Goal: Task Accomplishment & Management: Manage account settings

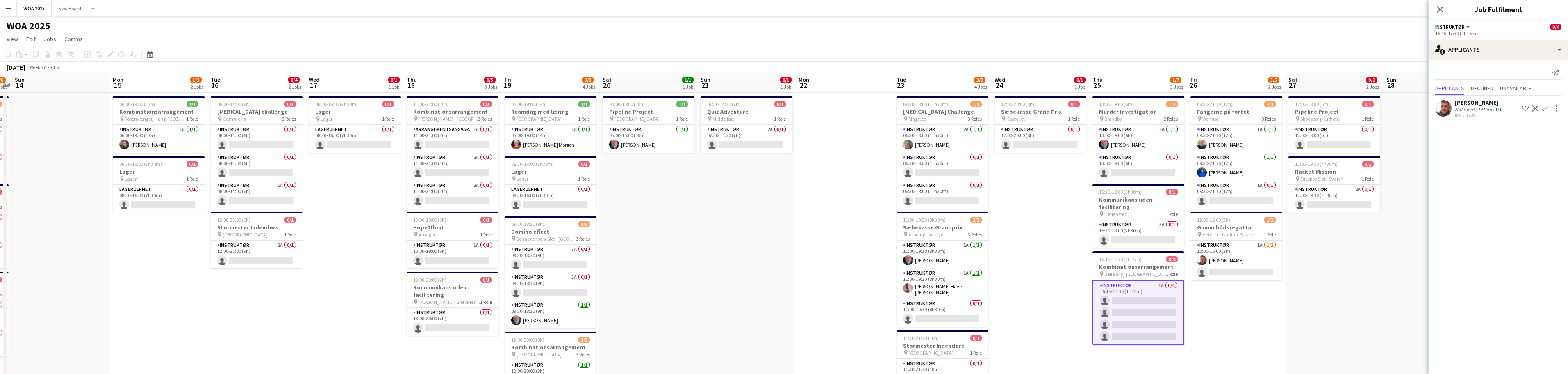
drag, startPoint x: 438, startPoint y: 212, endPoint x: 634, endPoint y: 205, distance: 196.1
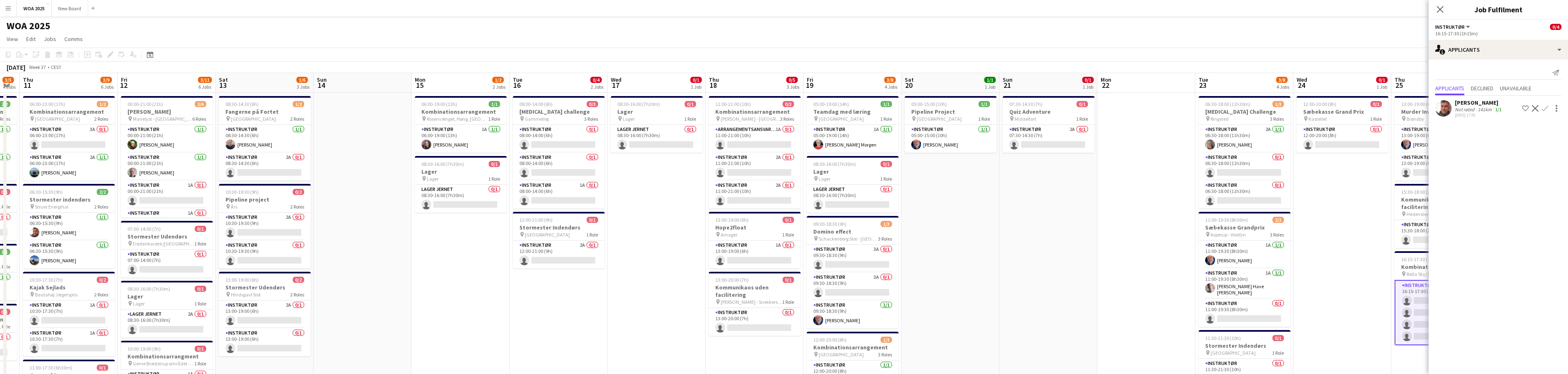
scroll to position [0, 261]
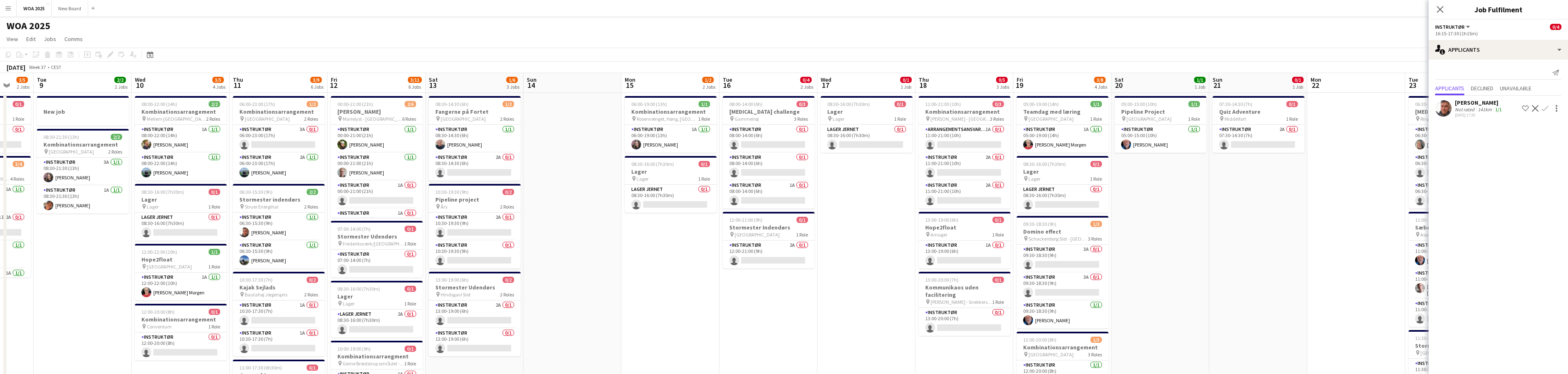
drag, startPoint x: 347, startPoint y: 219, endPoint x: 767, endPoint y: 191, distance: 420.9
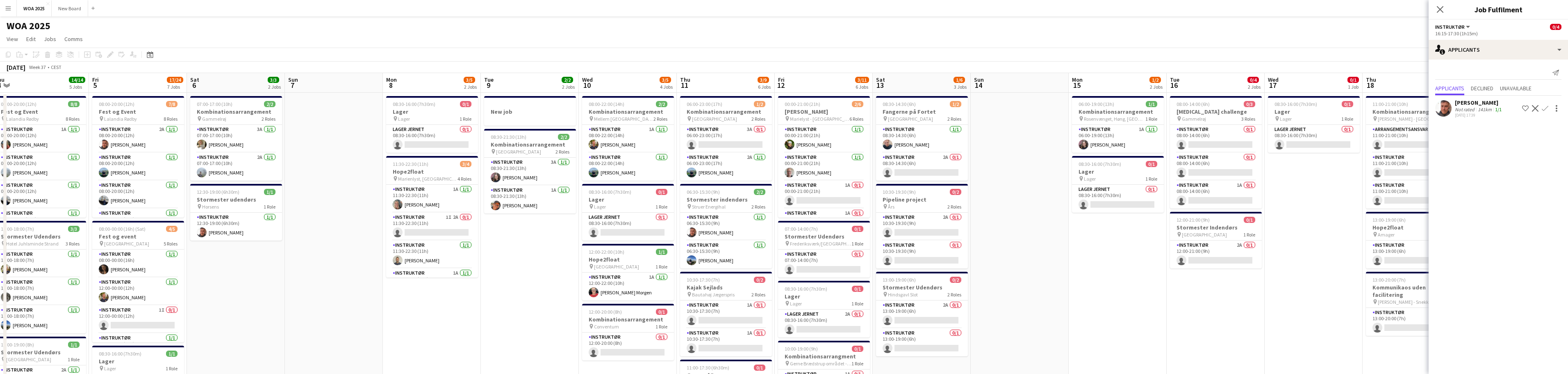
drag, startPoint x: 420, startPoint y: 230, endPoint x: 811, endPoint y: 217, distance: 391.2
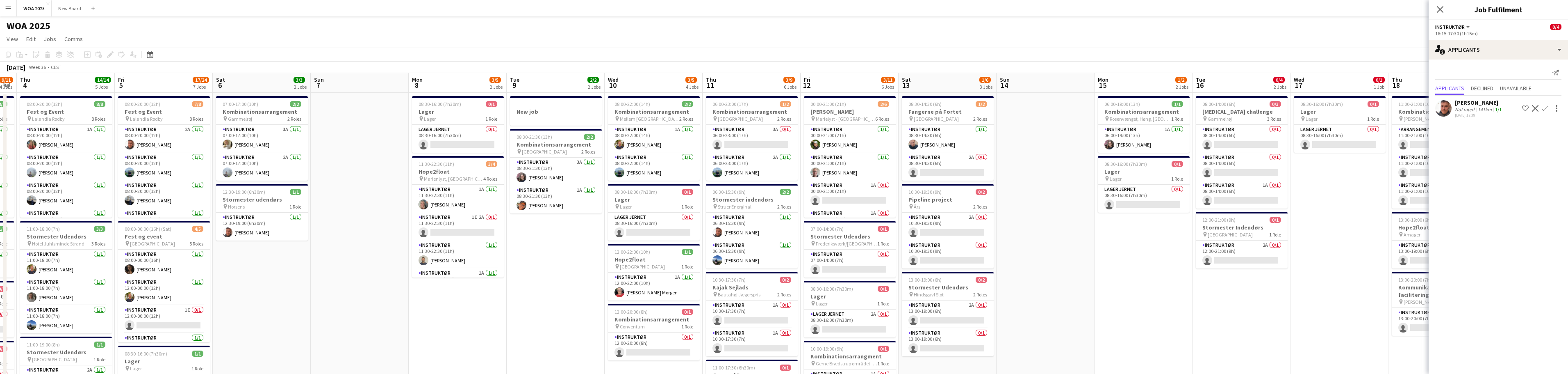
scroll to position [0, 0]
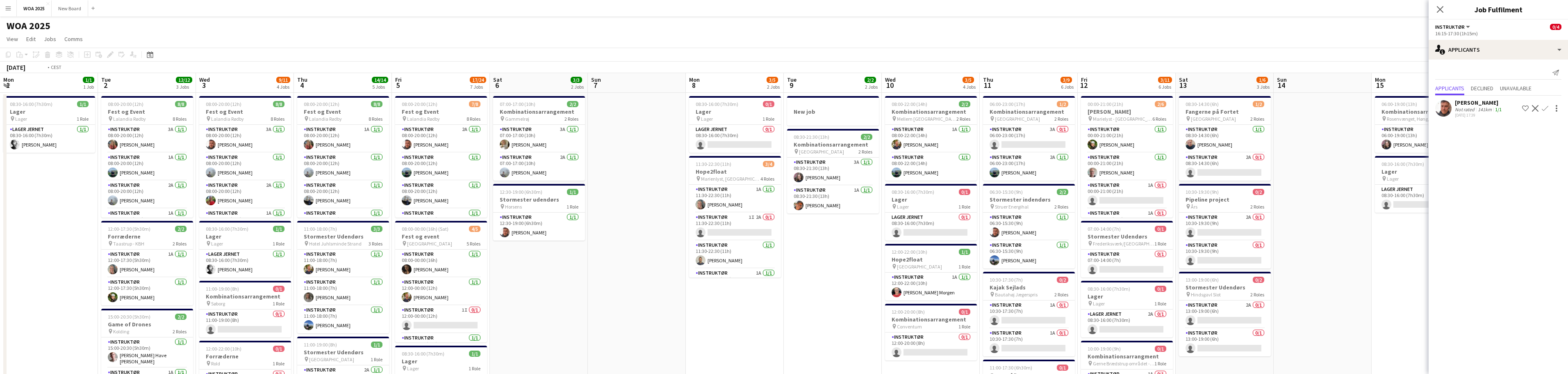
drag, startPoint x: 378, startPoint y: 276, endPoint x: 727, endPoint y: 270, distance: 349.1
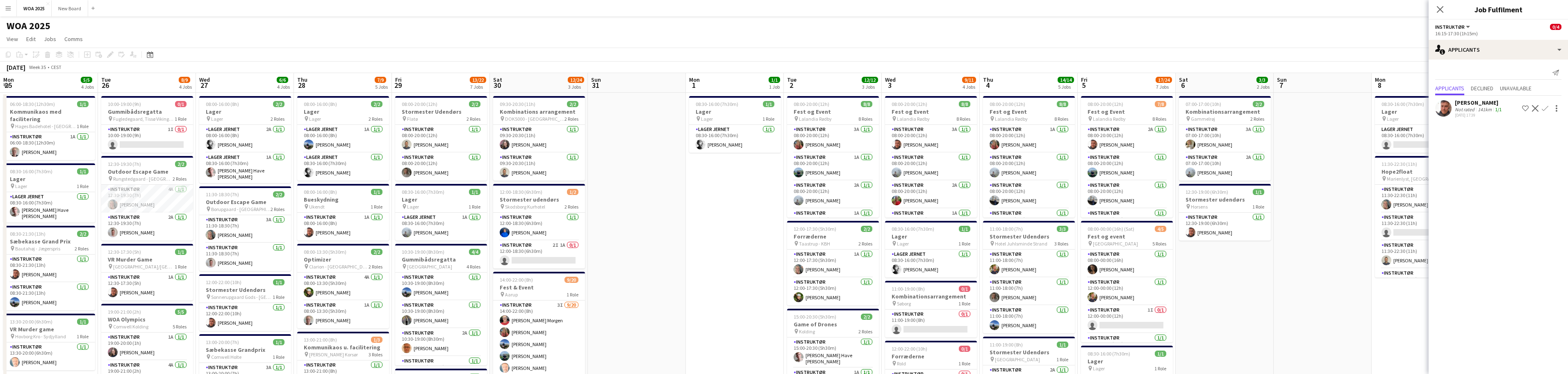
scroll to position [0, 197]
drag, startPoint x: 231, startPoint y: 236, endPoint x: 724, endPoint y: 232, distance: 493.0
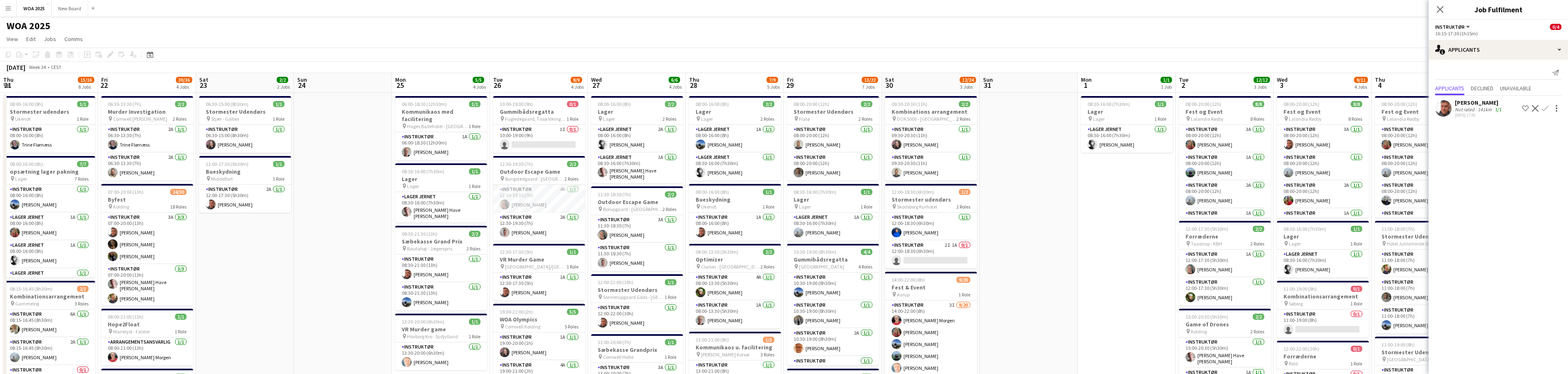
drag, startPoint x: 615, startPoint y: 213, endPoint x: 911, endPoint y: 182, distance: 297.6
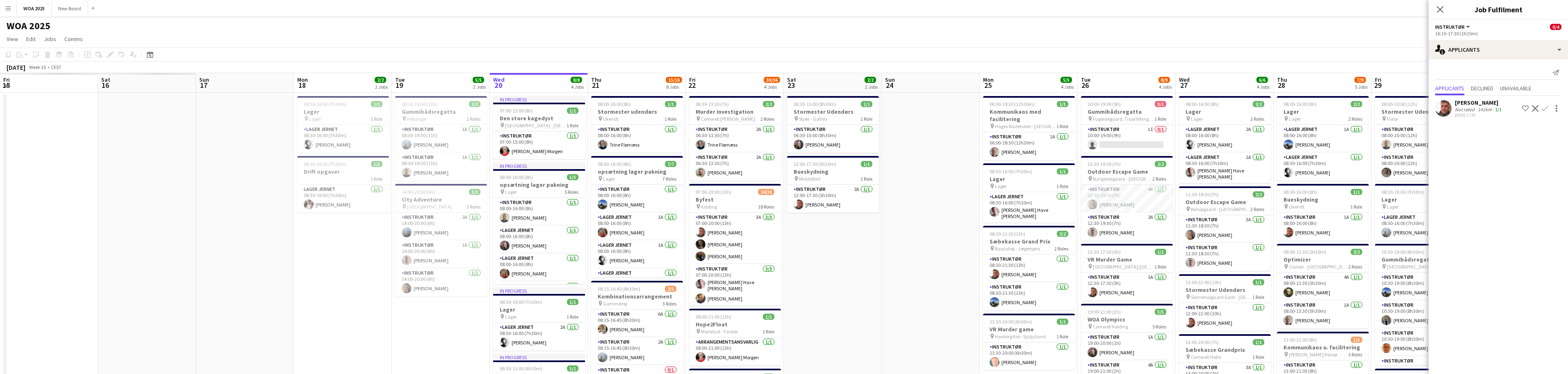
scroll to position [0, 285]
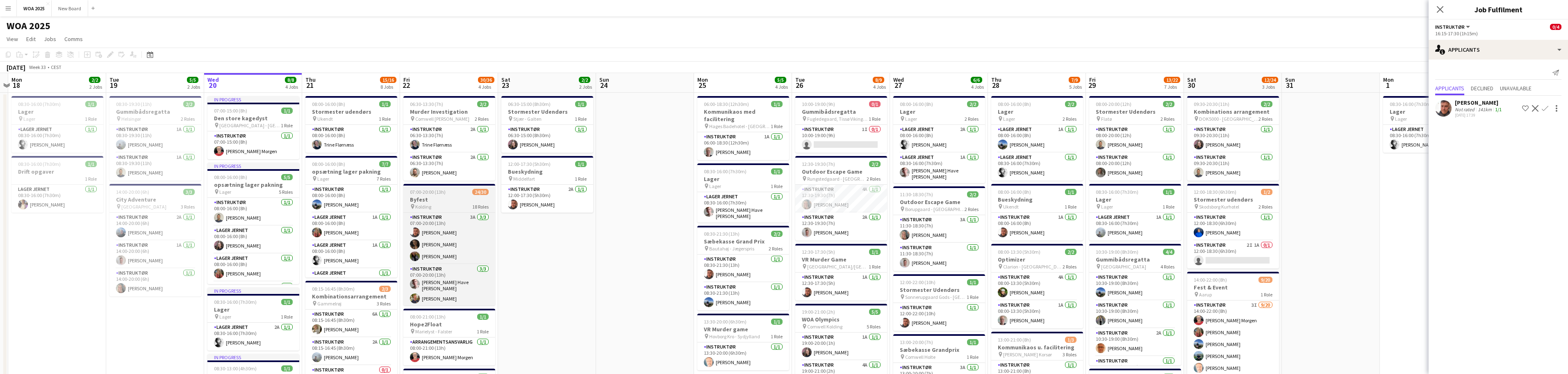
click at [452, 202] on h3 "Byfest" at bounding box center [449, 199] width 92 height 7
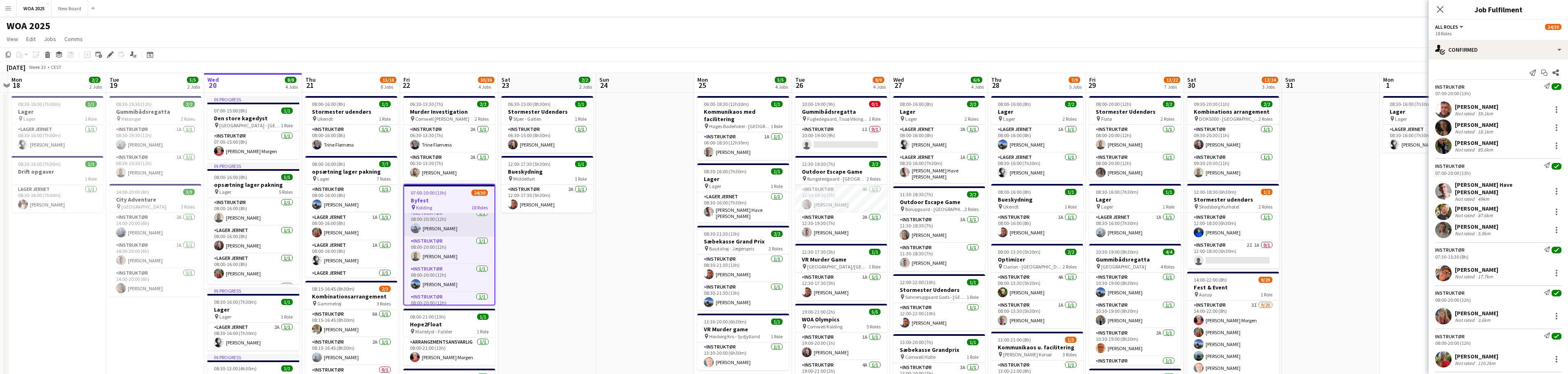
click at [459, 235] on app-card-role "Instruktør [DATE] 08:00-20:00 (12h) [PERSON_NAME]" at bounding box center [449, 222] width 90 height 28
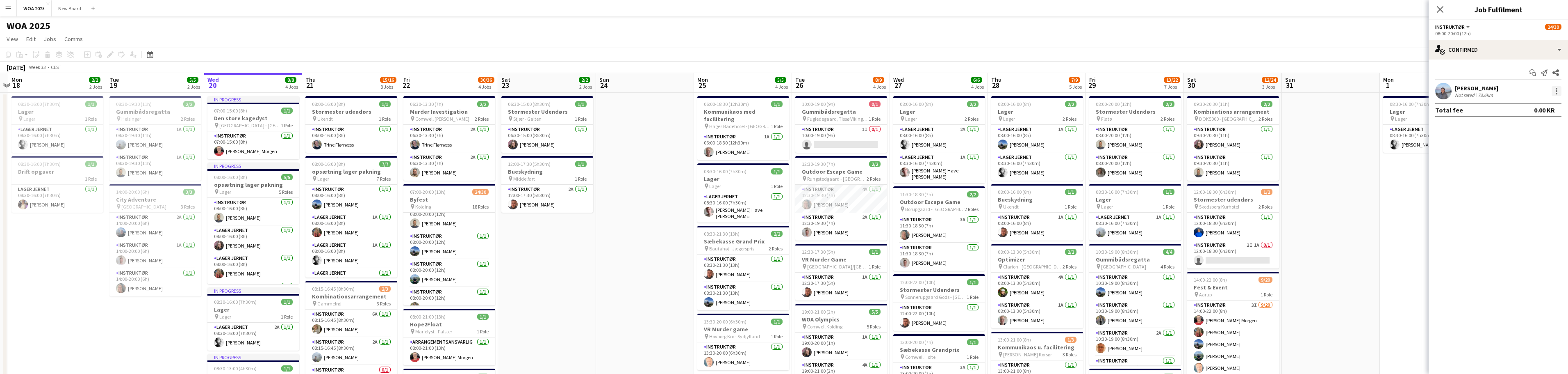
click at [1560, 90] on div at bounding box center [1556, 91] width 10 height 10
click at [1537, 187] on span "Remove" at bounding box center [1530, 185] width 51 height 7
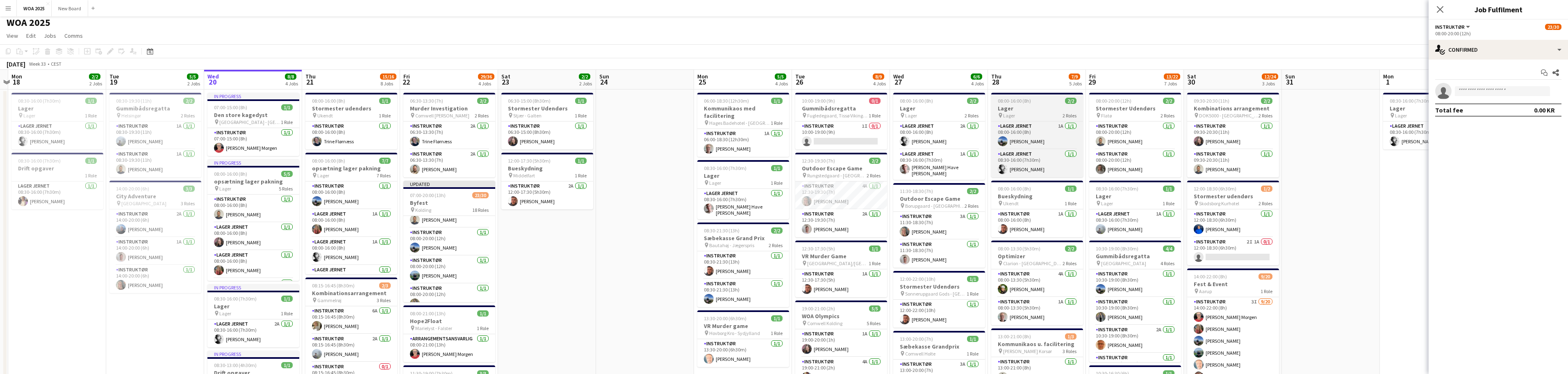
scroll to position [4, 0]
click at [1439, 9] on icon "Close pop-in" at bounding box center [1440, 9] width 8 height 8
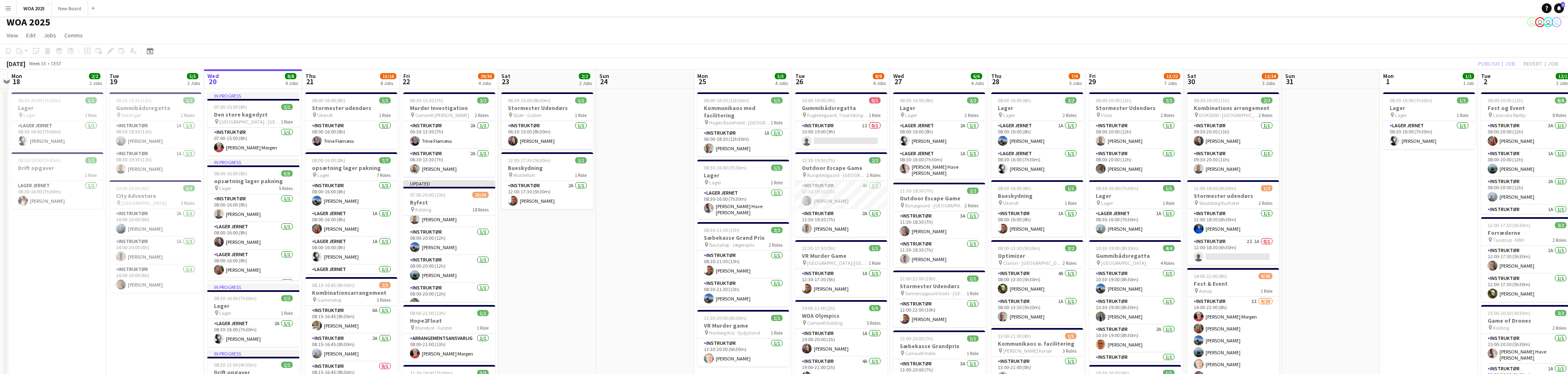
click at [1497, 62] on div "Publish 1 job Revert 1 job" at bounding box center [1518, 64] width 100 height 11
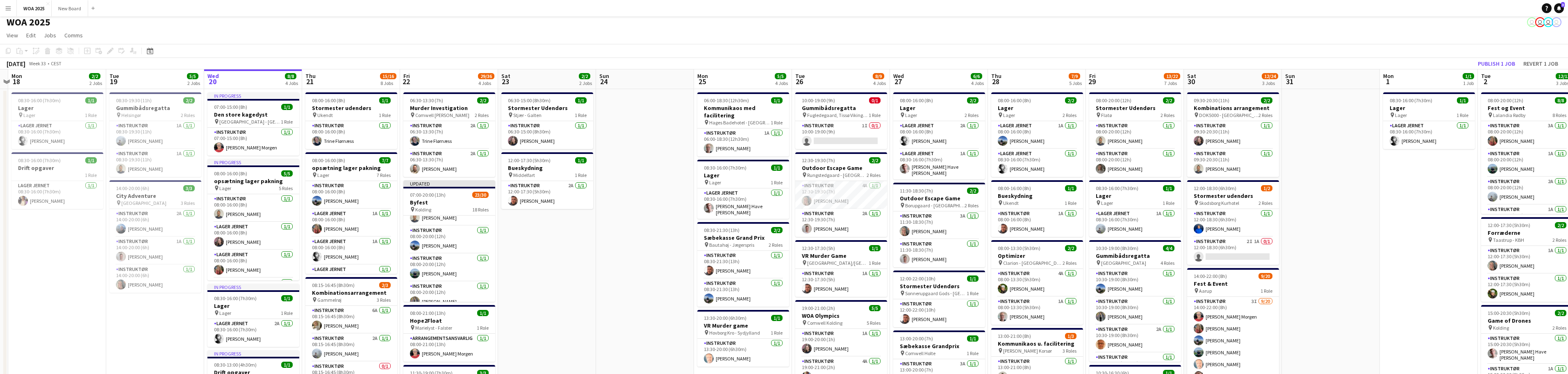
scroll to position [524, 0]
click at [1497, 62] on button "Publish 1 job" at bounding box center [1496, 64] width 44 height 11
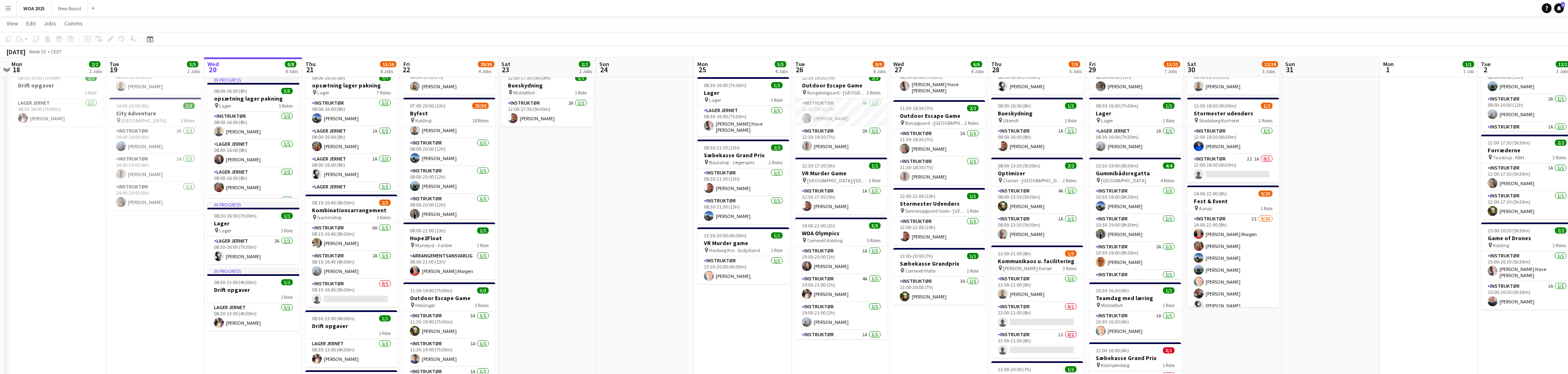
scroll to position [86, 0]
click at [366, 268] on app-card-role "Instruktør 2A [DATE] 08:15-16:45 (8h30m) [PERSON_NAME]" at bounding box center [351, 264] width 92 height 28
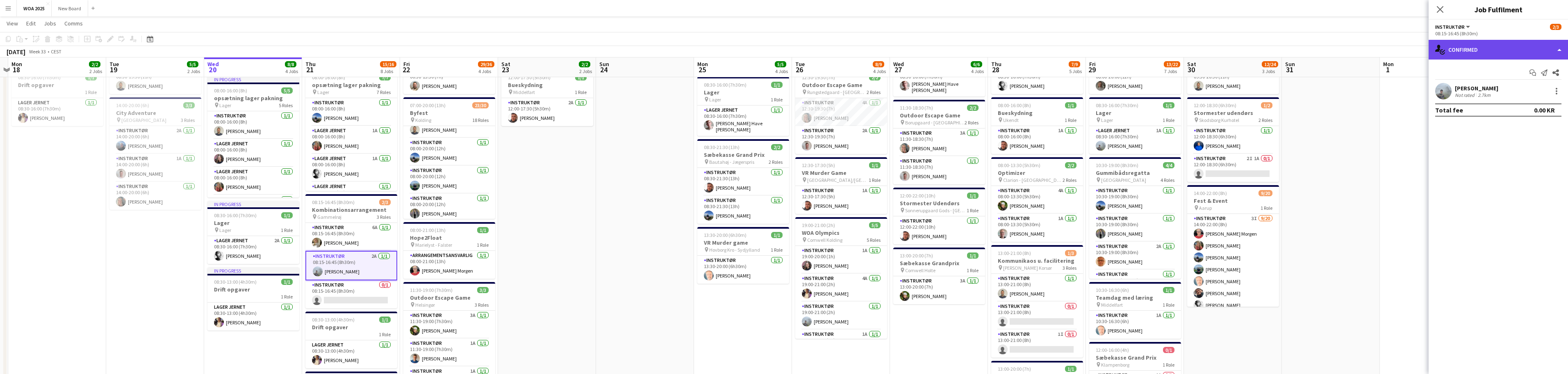
click at [1490, 48] on div "single-neutral-actions-check-2 Confirmed" at bounding box center [1498, 49] width 139 height 19
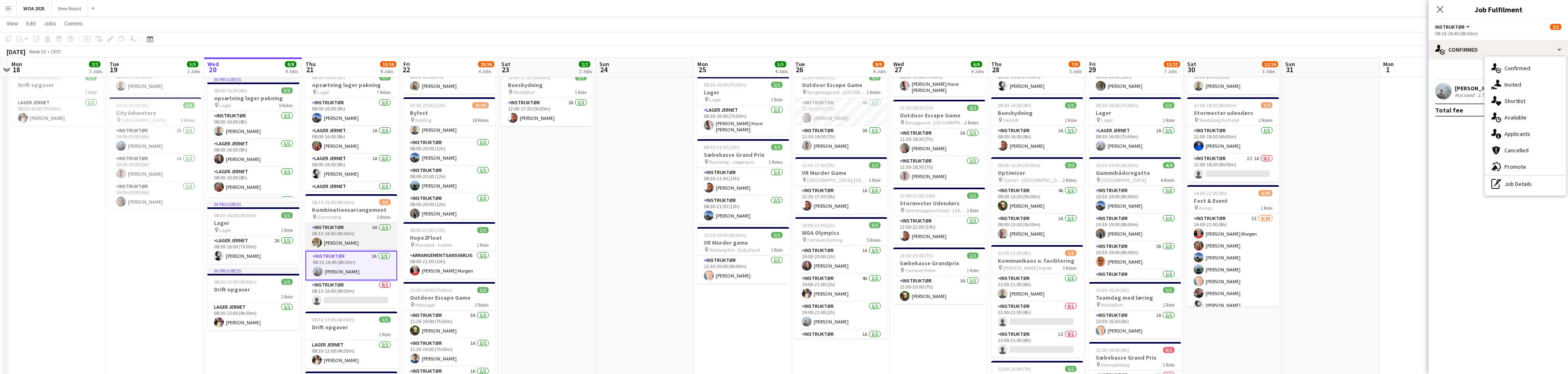
click at [361, 235] on app-card-role "Instruktør 6A [DATE] 08:15-16:45 (8h30m) [PERSON_NAME]" at bounding box center [351, 237] width 92 height 28
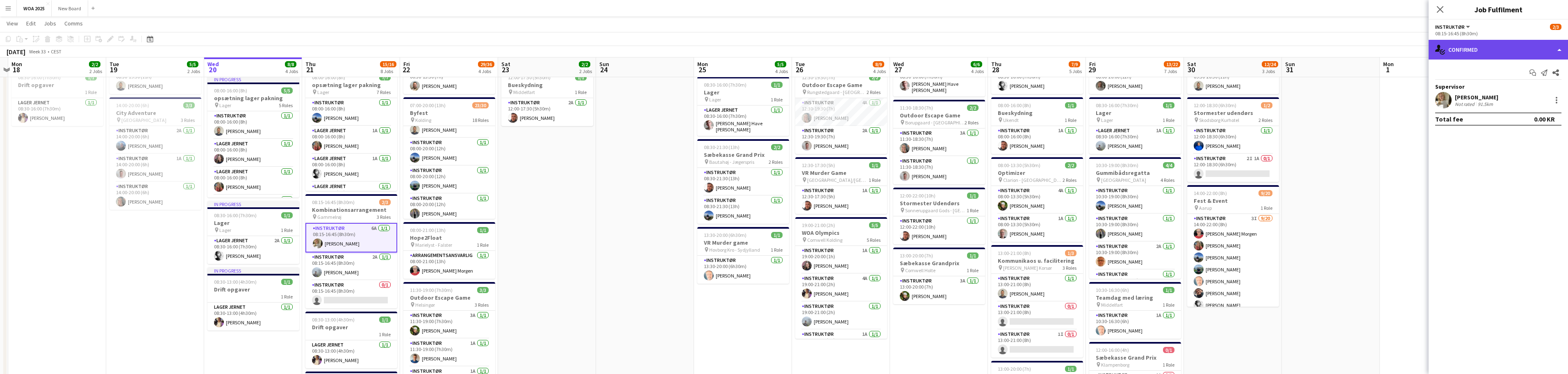
click at [1557, 52] on div "single-neutral-actions-check-2 Confirmed" at bounding box center [1498, 49] width 139 height 19
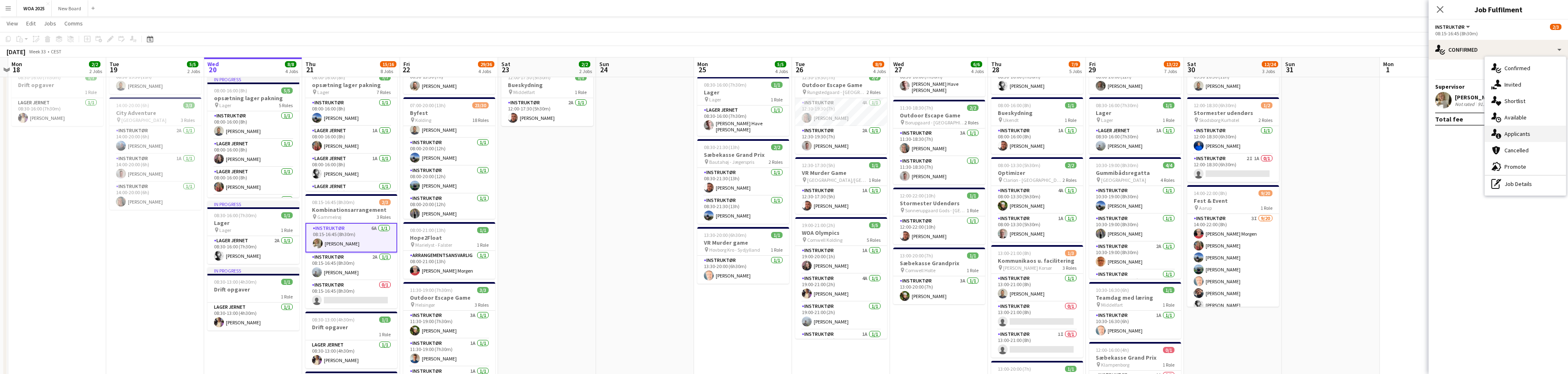
click at [1536, 136] on div "single-neutral-actions-information Applicants" at bounding box center [1525, 133] width 81 height 16
click at [357, 264] on app-card-role "Instruktør 2A [DATE] 08:15-16:45 (8h30m) [PERSON_NAME]" at bounding box center [351, 266] width 92 height 28
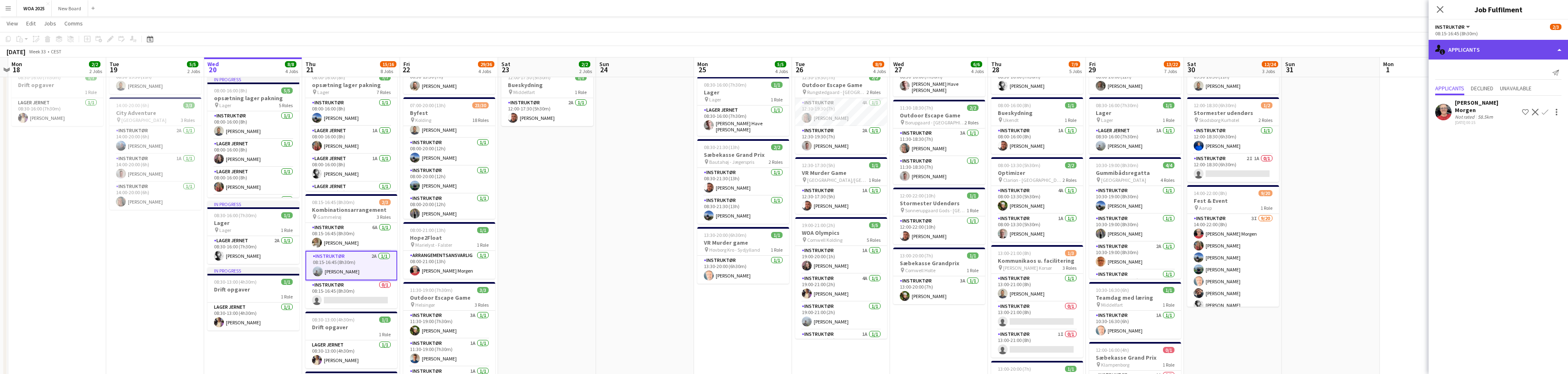
click at [1546, 50] on div "single-neutral-actions-information Applicants" at bounding box center [1498, 49] width 139 height 19
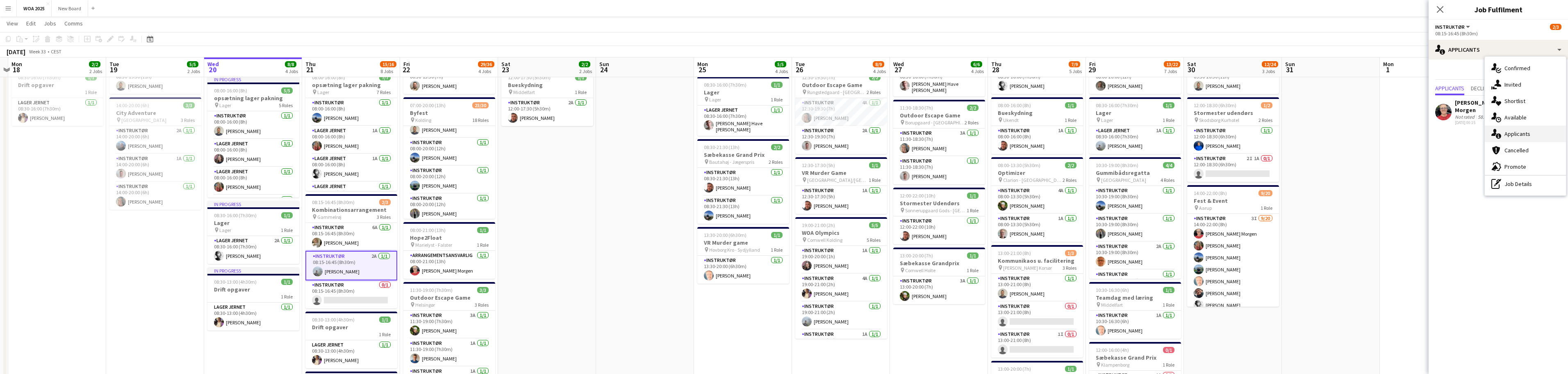
click at [1546, 138] on div "single-neutral-actions-information Applicants" at bounding box center [1525, 133] width 81 height 16
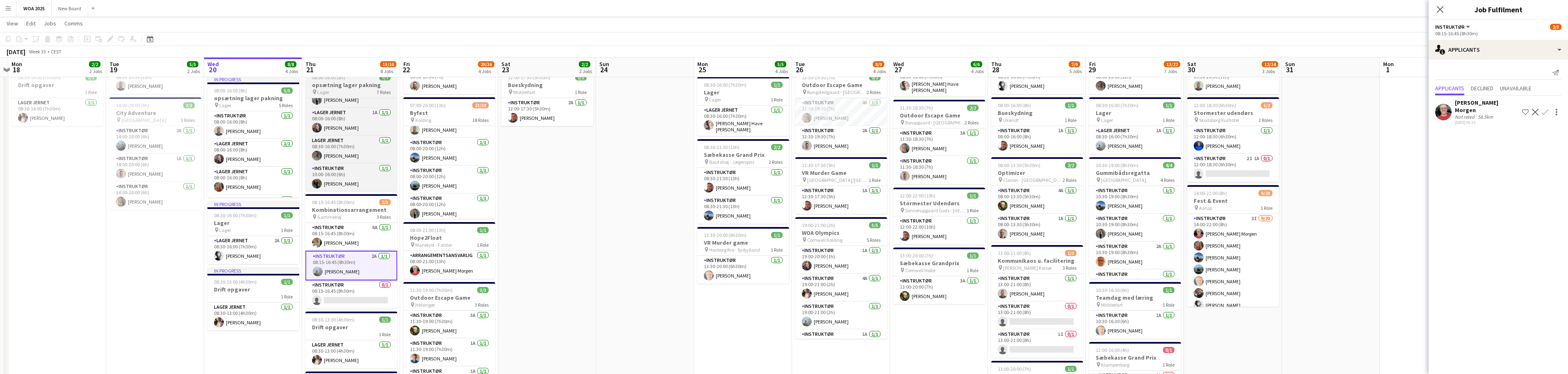
scroll to position [104, 0]
click at [367, 121] on app-card-role "Lager Jernet 1A [DATE] 08:00-16:00 (8h) [PERSON_NAME]" at bounding box center [351, 121] width 92 height 28
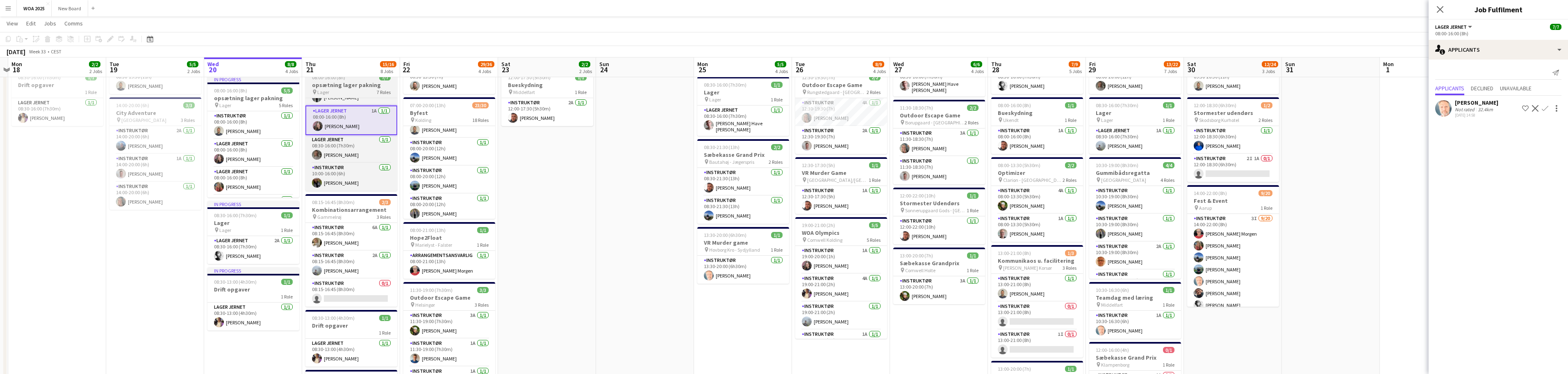
scroll to position [107, 0]
click at [365, 176] on app-card-role "Instruktør [DATE] 10:00-16:00 (6h) [PERSON_NAME]" at bounding box center [351, 177] width 92 height 28
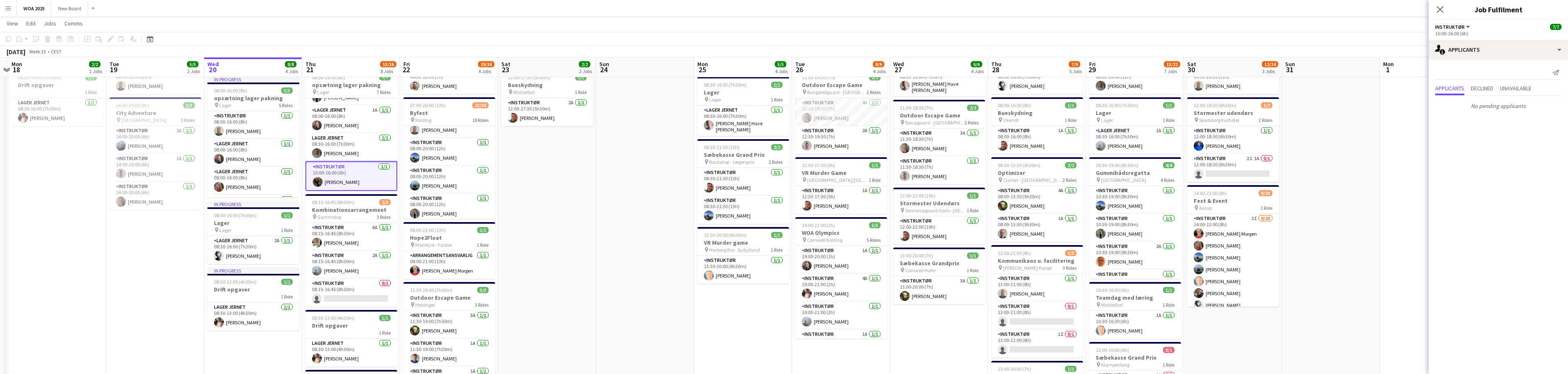
click at [368, 174] on app-card-role "Instruktør [DATE] 10:00-16:00 (6h) [PERSON_NAME]" at bounding box center [351, 176] width 92 height 29
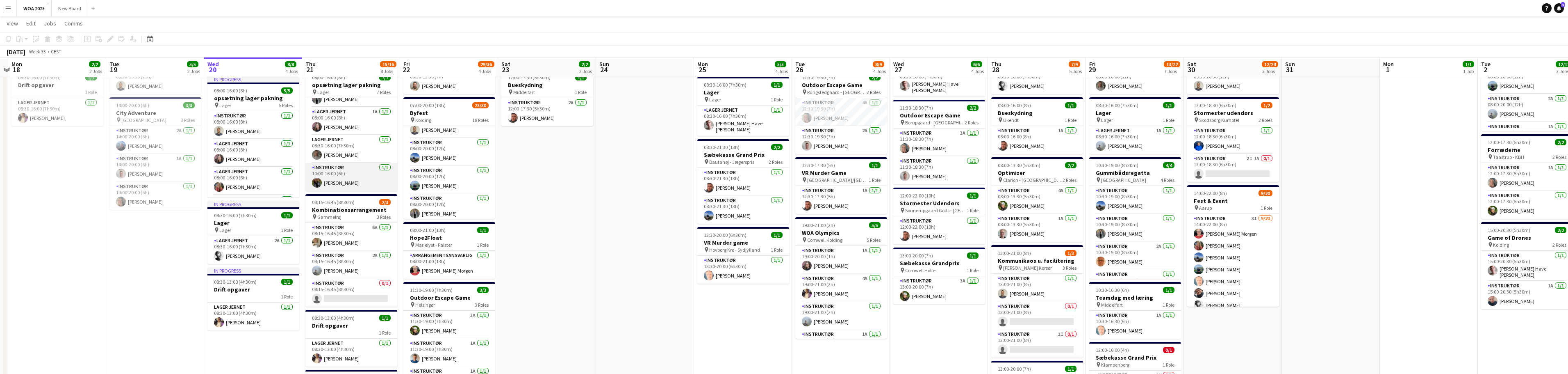
click at [355, 170] on app-card-role "Instruktør [DATE] 10:00-16:00 (6h) [PERSON_NAME]" at bounding box center [351, 177] width 92 height 28
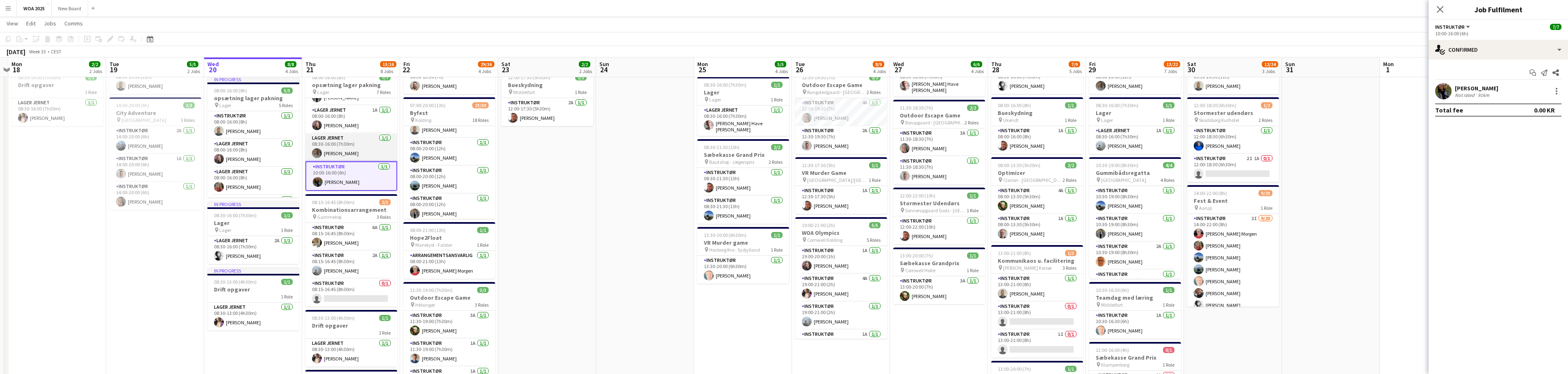
click at [353, 143] on app-card-role "Lager Jernet [DATE] 08:30-16:00 (7h30m) [PERSON_NAME]" at bounding box center [351, 147] width 92 height 28
click at [352, 116] on app-card-role "Lager Jernet 1A [DATE] 08:00-16:00 (8h) [PERSON_NAME]" at bounding box center [351, 119] width 92 height 28
click at [352, 116] on app-card-role "Lager Jernet [DATE] 08:00-16:00 (8h) [PERSON_NAME]" at bounding box center [351, 115] width 92 height 28
click at [354, 124] on app-card-role "Lager Jernet 1A [DATE] 08:00-16:00 (8h) [PERSON_NAME]" at bounding box center [351, 121] width 92 height 28
click at [354, 124] on app-card-role "Lager Jernet 1A [DATE] 08:00-16:00 (8h) [PERSON_NAME]" at bounding box center [351, 125] width 92 height 28
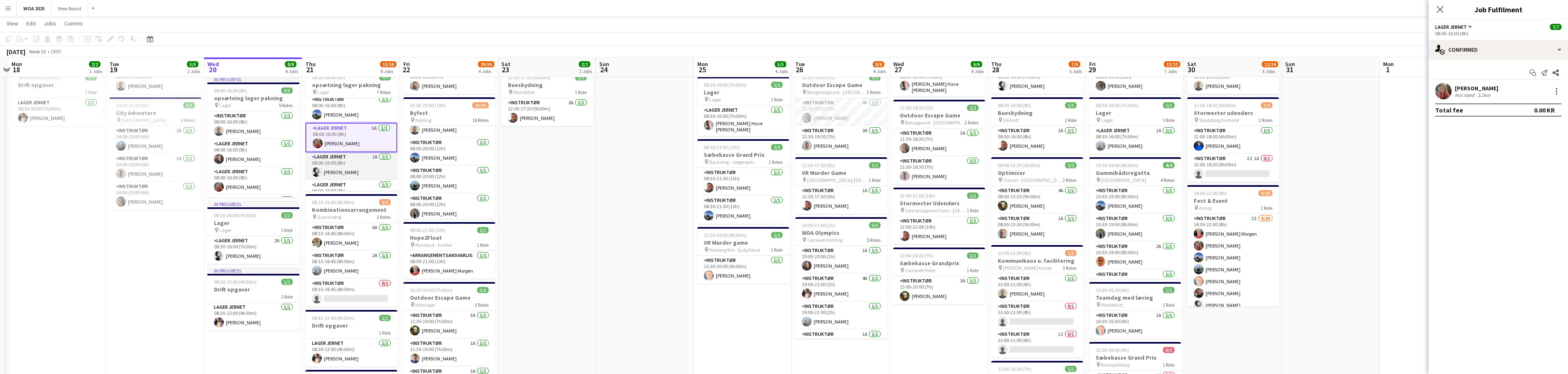
scroll to position [0, 0]
click at [357, 121] on app-card-role "Instruktør [DATE] 08:00-16:00 (8h) [PERSON_NAME]" at bounding box center [351, 112] width 92 height 28
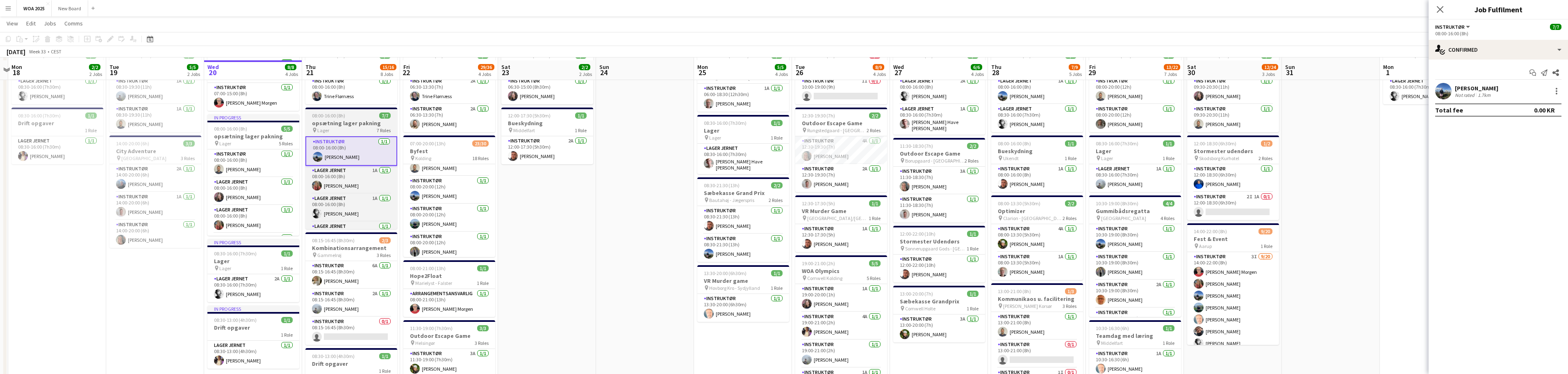
click at [357, 121] on h3 "opsætning lager pakning" at bounding box center [351, 123] width 92 height 7
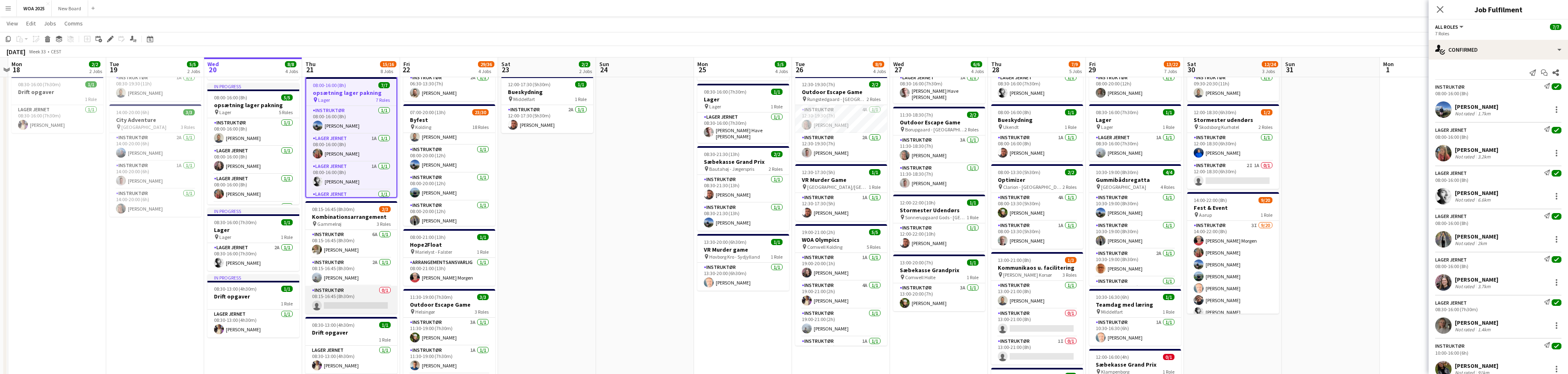
scroll to position [79, 0]
click at [360, 289] on app-card-role "Instruktør 0/1 08:15-16:45 (8h30m) single-neutral-actions" at bounding box center [351, 299] width 92 height 28
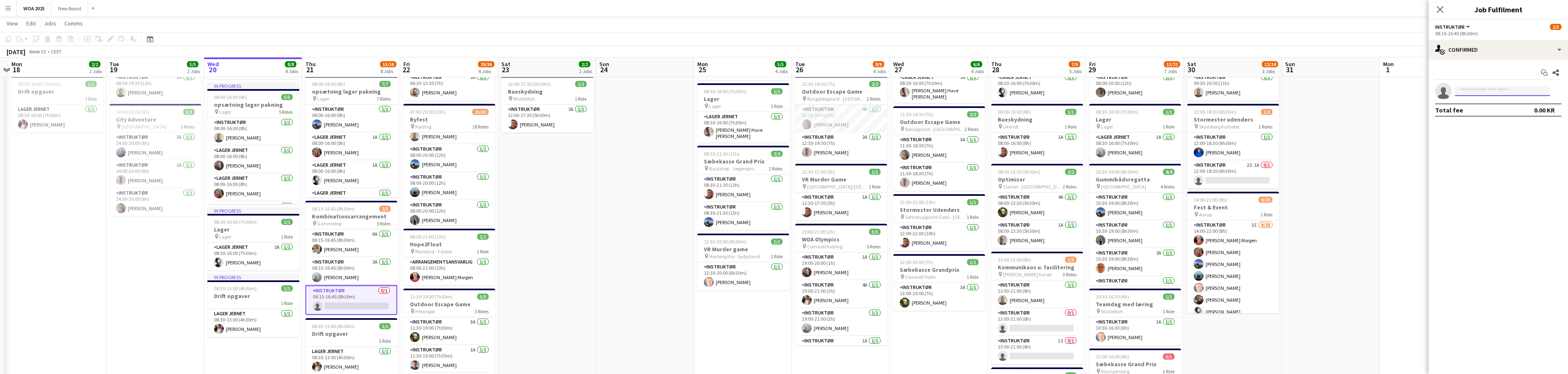
click at [1494, 93] on input at bounding box center [1502, 91] width 95 height 10
type input "***"
click at [1500, 105] on span "[PERSON_NAME] Active" at bounding box center [1502, 102] width 82 height 7
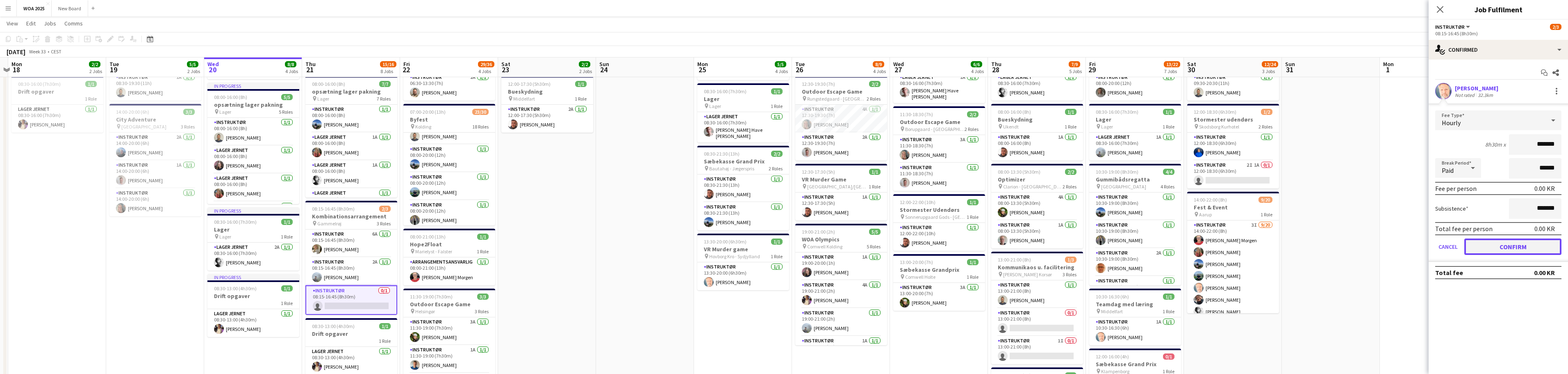
click at [1514, 248] on button "Confirm" at bounding box center [1513, 246] width 97 height 16
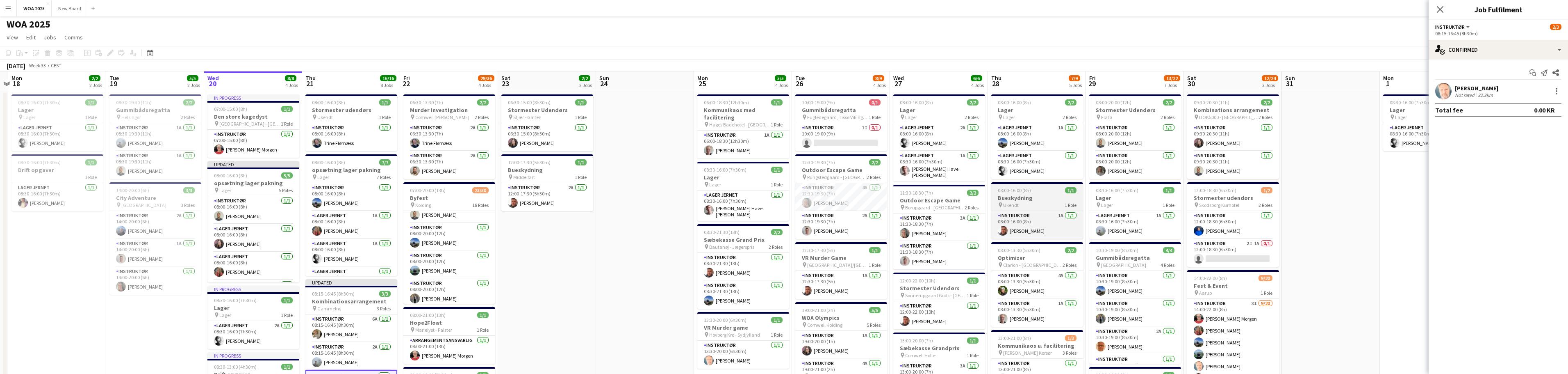
scroll to position [0, 0]
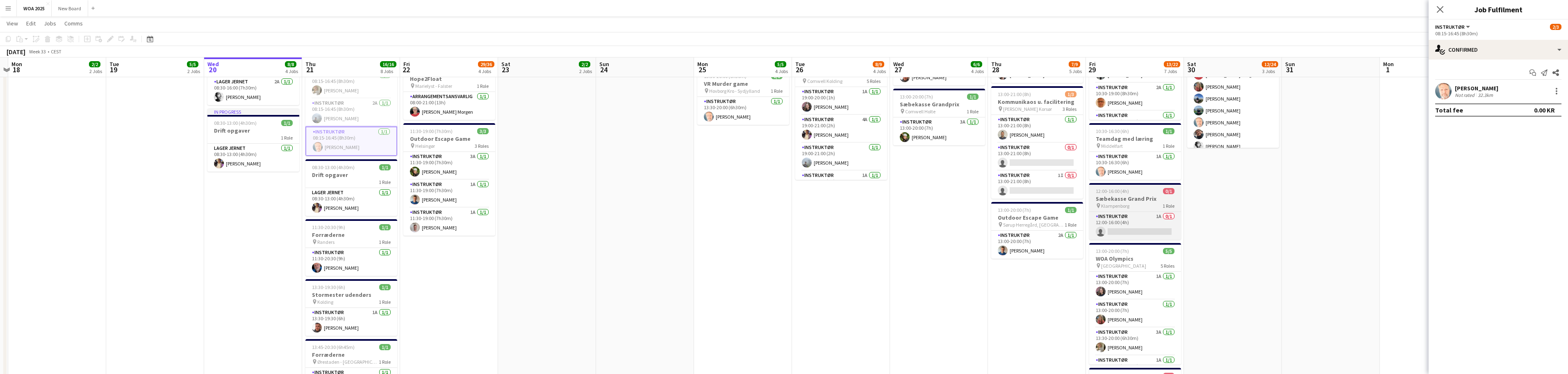
click at [1146, 203] on div "pin Klampenborg 1 Role" at bounding box center [1135, 205] width 92 height 7
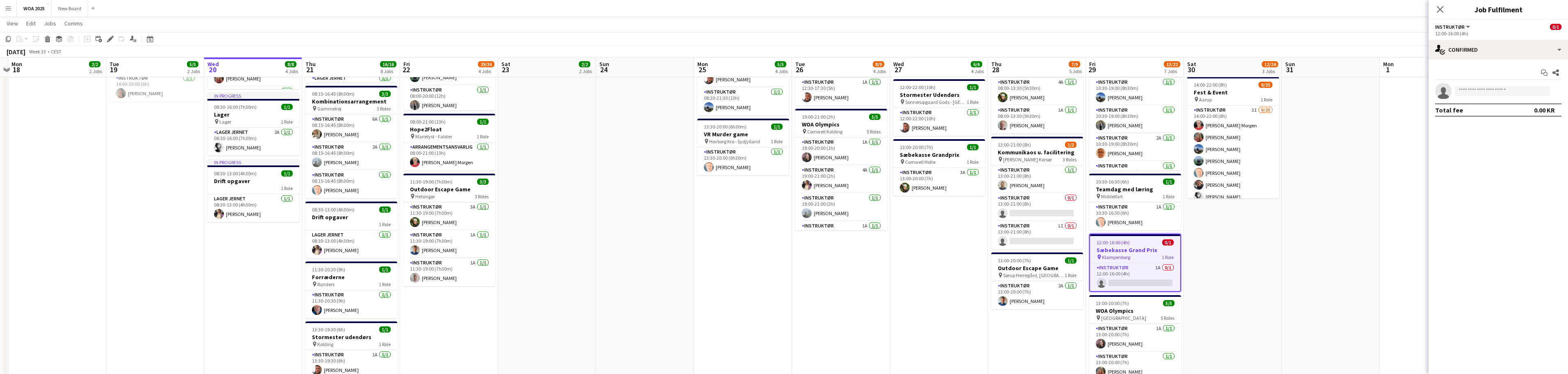
scroll to position [194, 0]
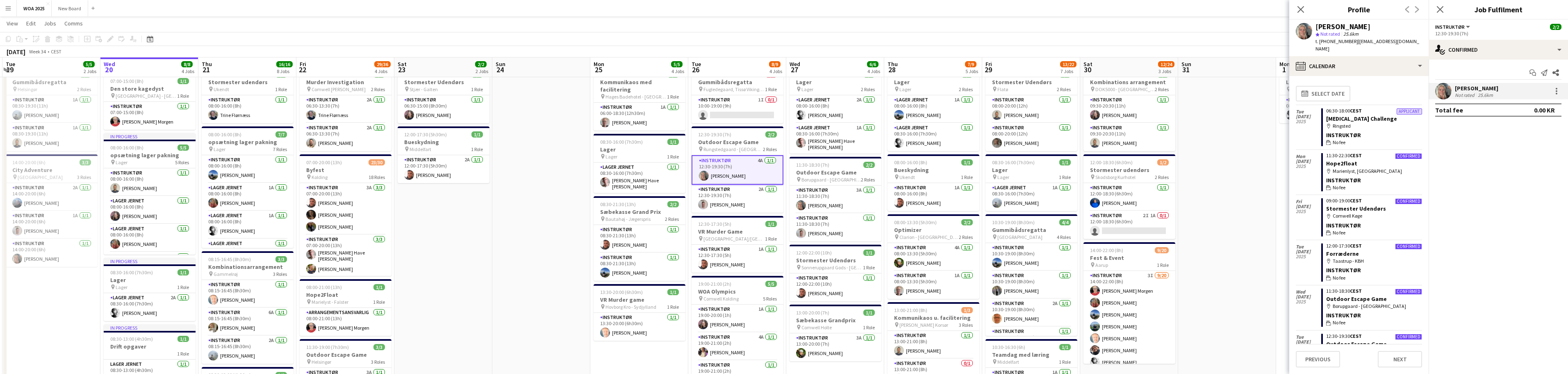
scroll to position [2, 0]
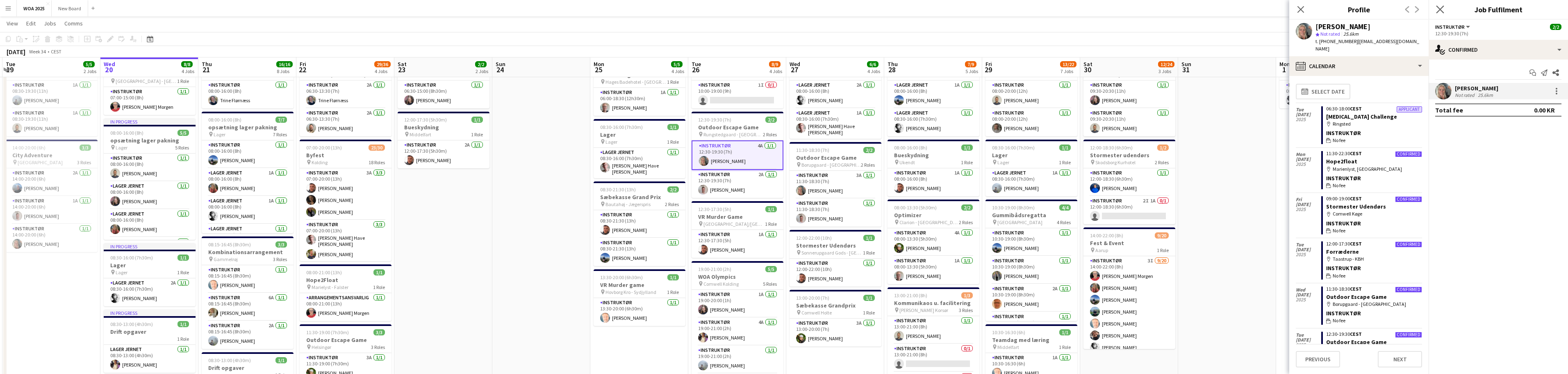
click at [1440, 13] on app-icon "Close pop-in" at bounding box center [1440, 10] width 12 height 12
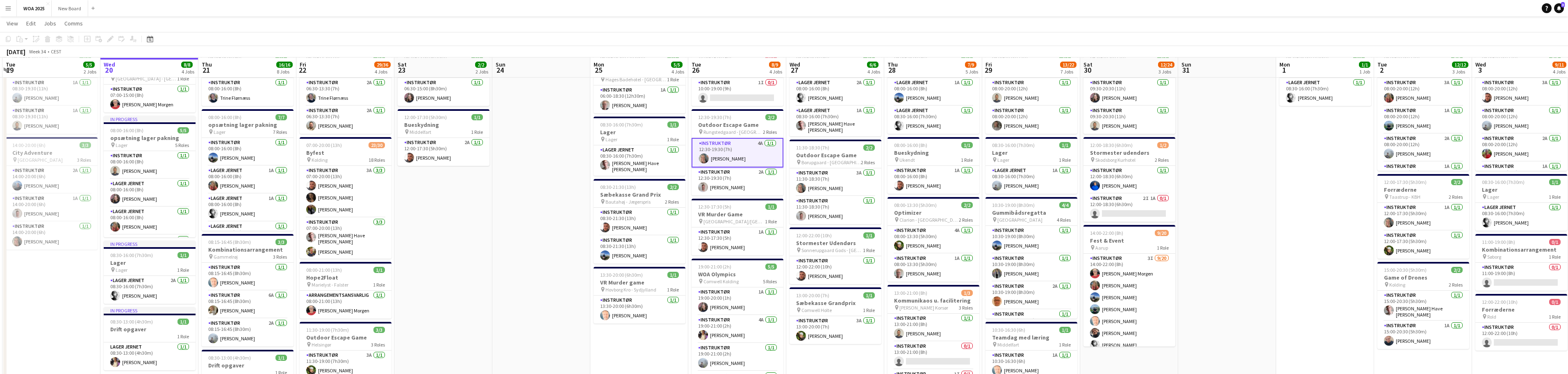
scroll to position [46, 0]
